Goal: Task Accomplishment & Management: Use online tool/utility

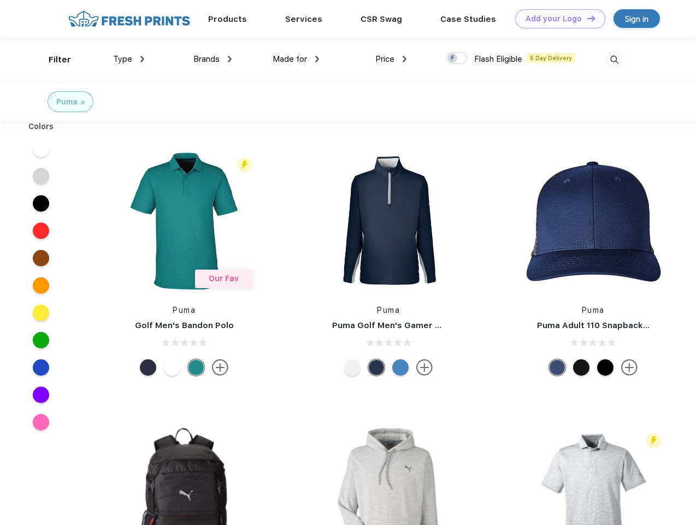
scroll to position [1, 0]
click at [556, 19] on link "Add your Logo Design Tool" at bounding box center [560, 18] width 90 height 19
click at [0, 0] on div "Design Tool" at bounding box center [0, 0] width 0 height 0
click at [586, 18] on link "Add your Logo Design Tool" at bounding box center [560, 18] width 90 height 19
click at [52, 60] on div "Filter" at bounding box center [60, 60] width 22 height 13
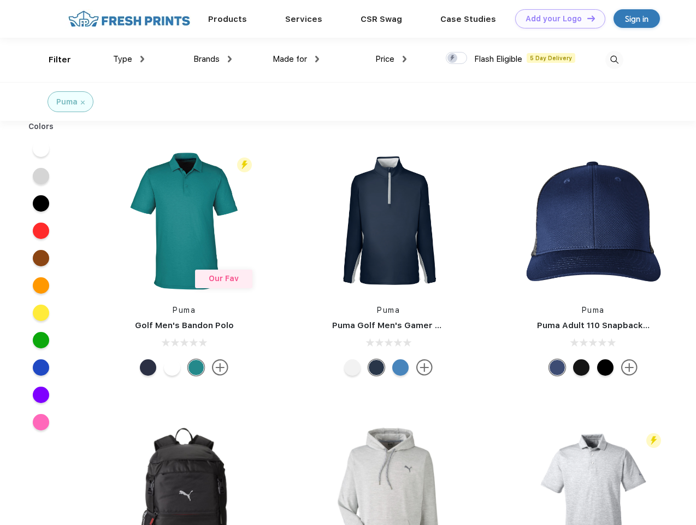
click at [129, 59] on span "Type" at bounding box center [122, 59] width 19 height 10
click at [213, 59] on span "Brands" at bounding box center [206, 59] width 26 height 10
click at [296, 59] on span "Made for" at bounding box center [290, 59] width 34 height 10
click at [391, 59] on span "Price" at bounding box center [385, 59] width 19 height 10
click at [457, 58] on div at bounding box center [456, 58] width 21 height 12
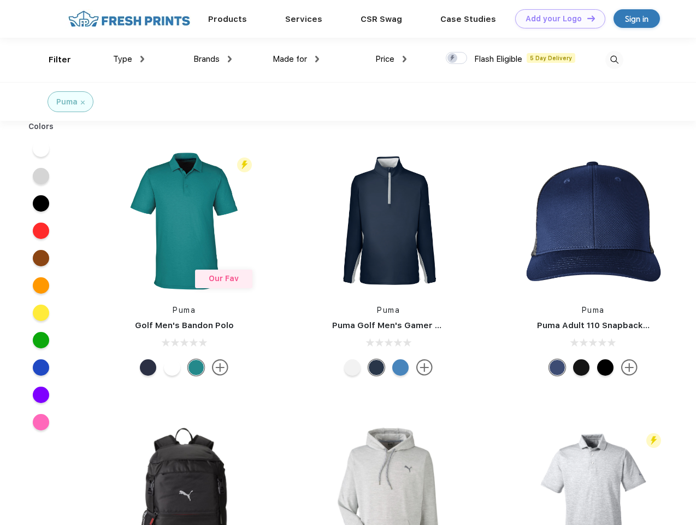
click at [453, 58] on input "checkbox" at bounding box center [449, 54] width 7 height 7
click at [614, 60] on img at bounding box center [615, 60] width 18 height 18
